Goal: Transaction & Acquisition: Purchase product/service

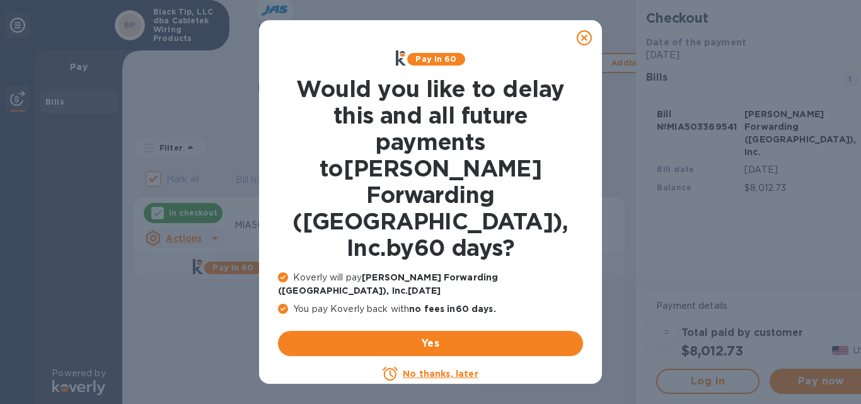
click at [421, 369] on u "No thanks, later" at bounding box center [440, 374] width 75 height 10
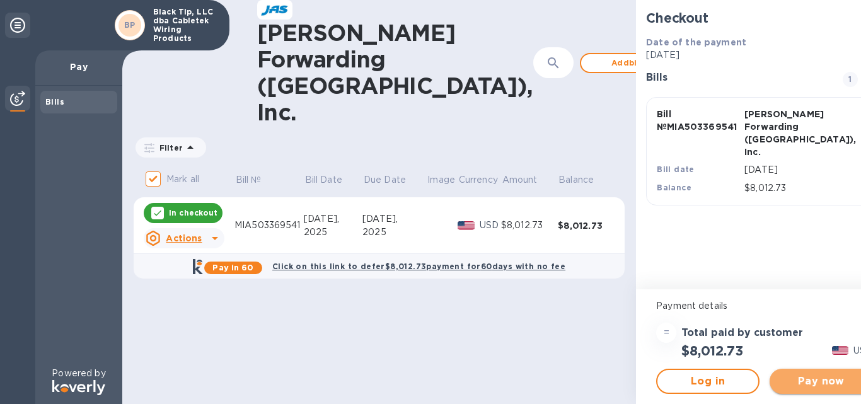
click at [789, 381] on span "Pay now" at bounding box center [820, 381] width 83 height 15
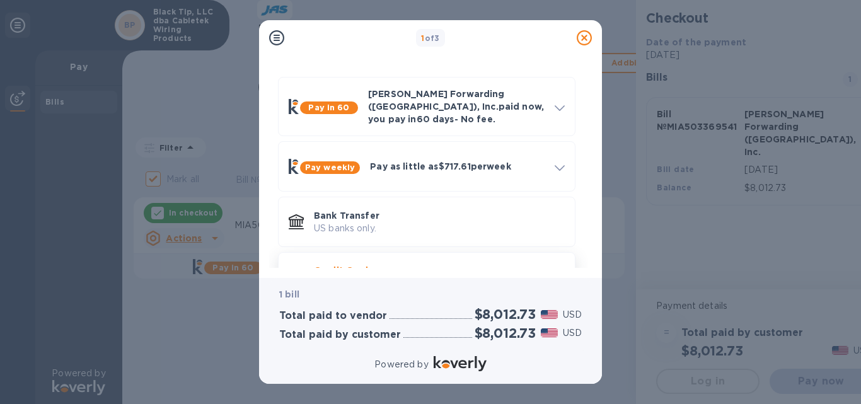
scroll to position [69, 0]
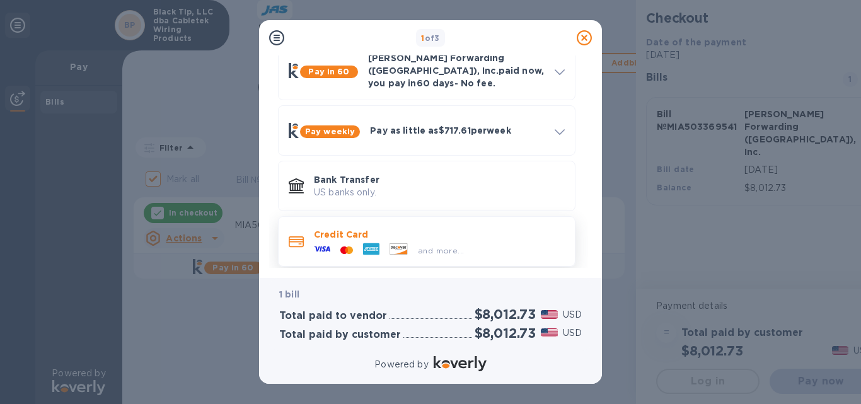
click at [330, 228] on p "Credit Card" at bounding box center [439, 234] width 251 height 13
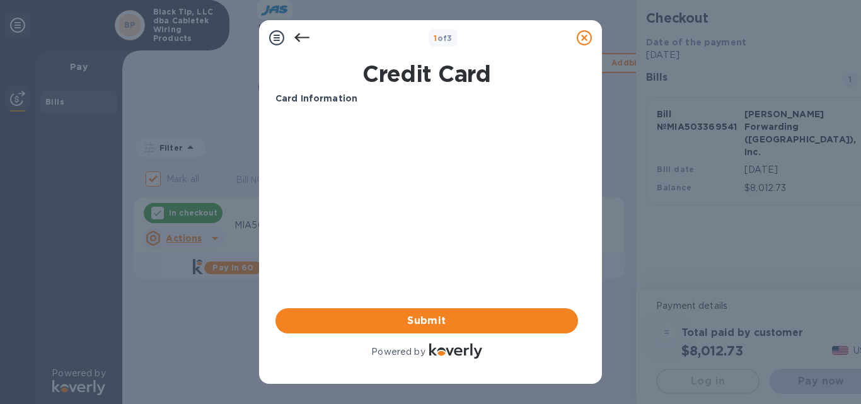
scroll to position [0, 0]
click at [378, 103] on p "Card Information" at bounding box center [426, 98] width 302 height 13
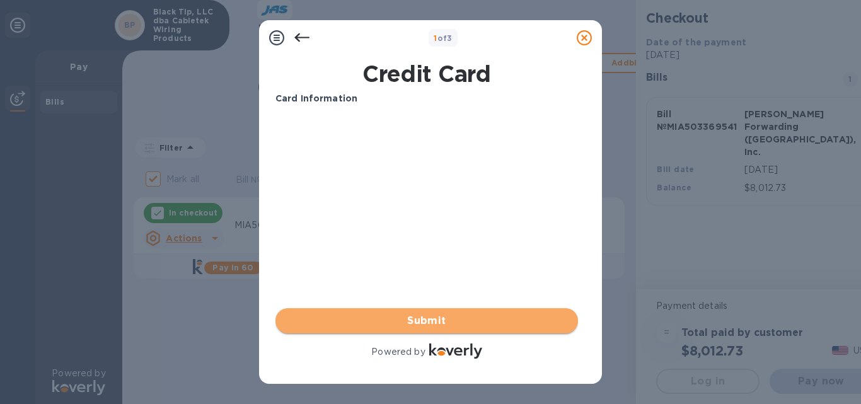
click at [423, 321] on span "Submit" at bounding box center [426, 320] width 282 height 15
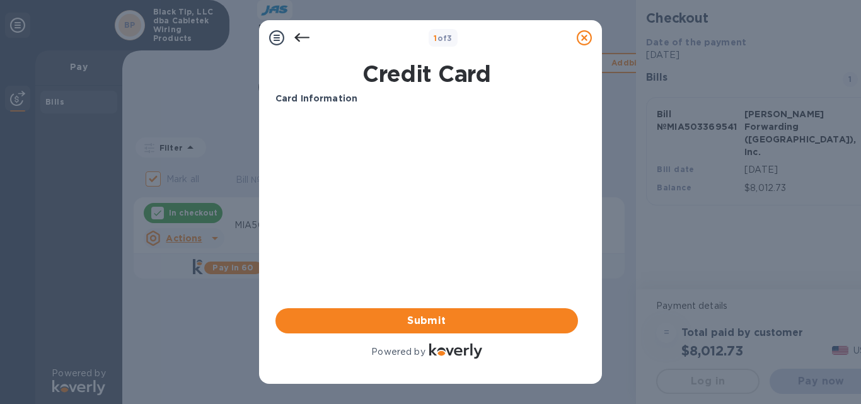
click at [301, 35] on icon at bounding box center [301, 37] width 15 height 15
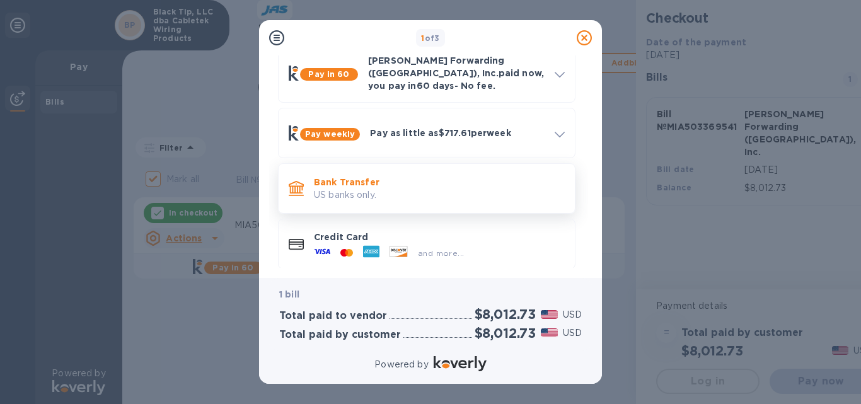
scroll to position [69, 0]
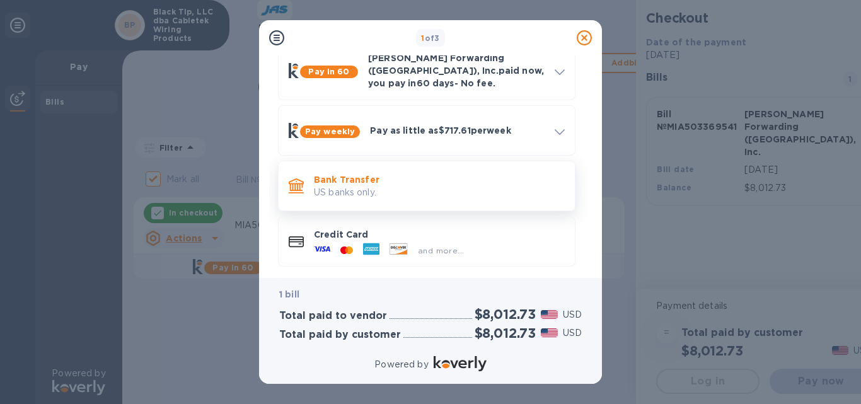
click at [343, 173] on p "Bank Transfer" at bounding box center [439, 179] width 251 height 13
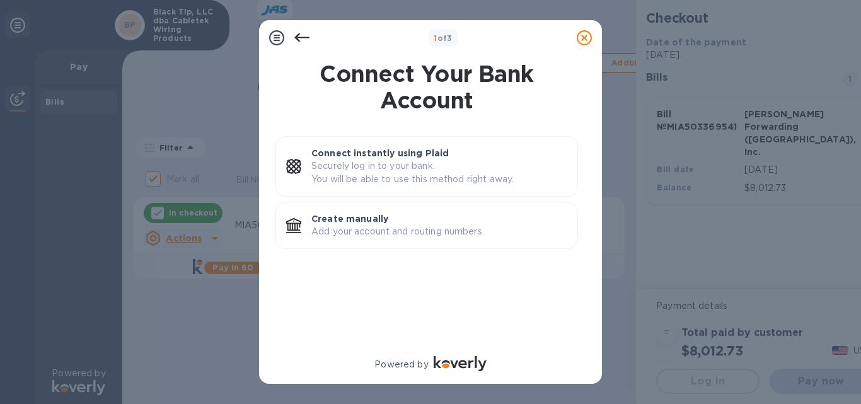
scroll to position [0, 0]
click at [359, 218] on p "Create manually" at bounding box center [439, 218] width 256 height 13
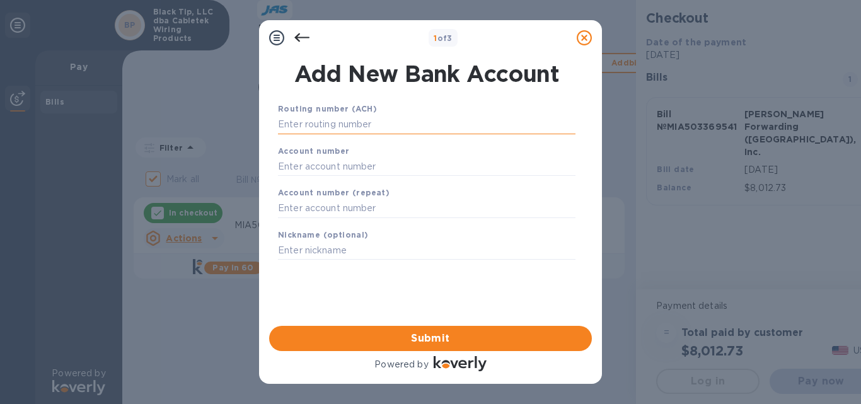
click at [335, 125] on input "text" at bounding box center [426, 124] width 297 height 19
click at [280, 125] on input "text" at bounding box center [426, 124] width 297 height 19
click at [289, 127] on input "text" at bounding box center [426, 124] width 297 height 19
paste input "041210448"
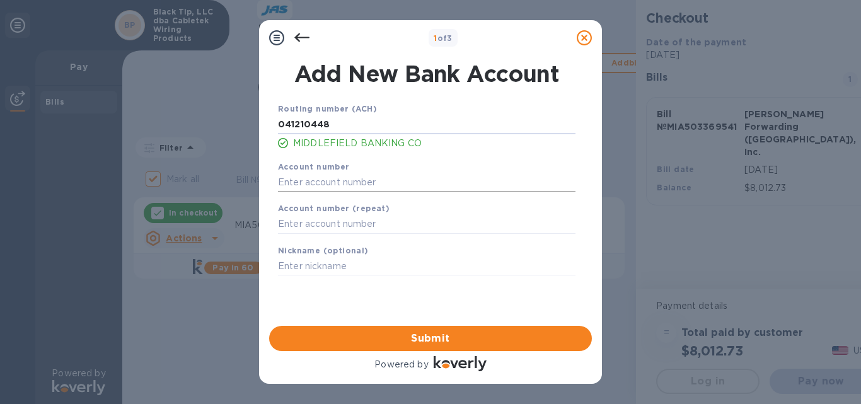
type input "041210448"
click at [301, 181] on input "text" at bounding box center [426, 182] width 297 height 19
type input "1240004105"
click at [321, 223] on input "text" at bounding box center [426, 224] width 297 height 19
type input "1240004105"
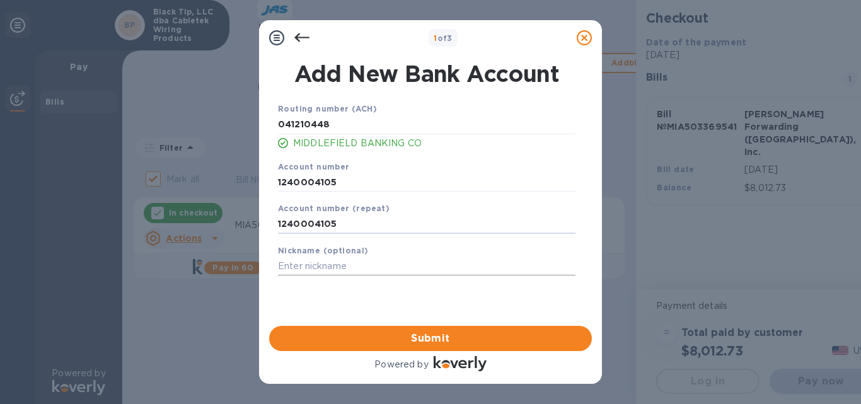
click at [399, 264] on input "text" at bounding box center [426, 266] width 297 height 19
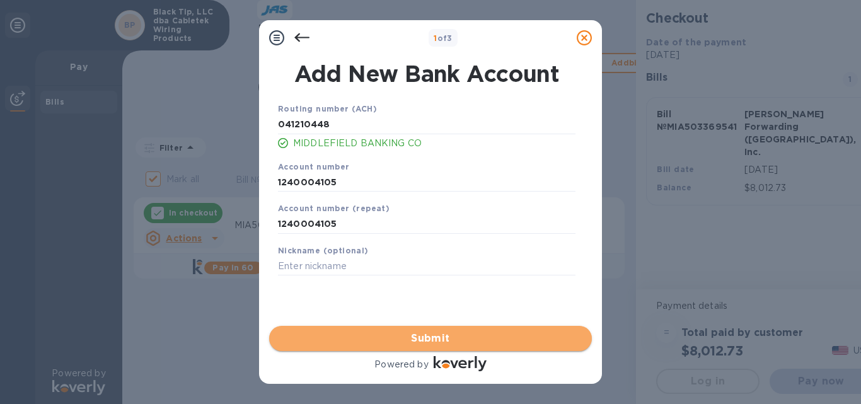
click at [440, 338] on span "Submit" at bounding box center [430, 338] width 302 height 15
